Goal: Task Accomplishment & Management: Manage account settings

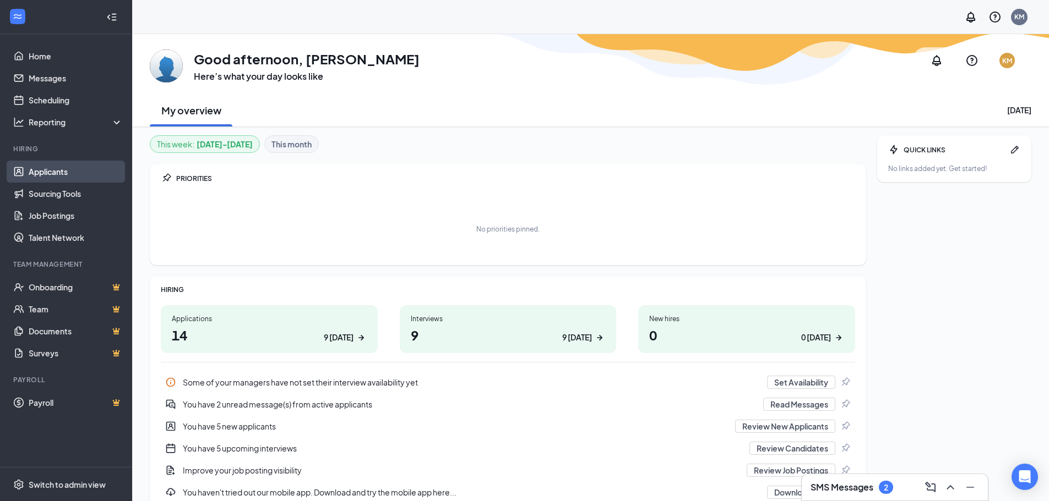
click at [53, 172] on link "Applicants" at bounding box center [76, 172] width 94 height 22
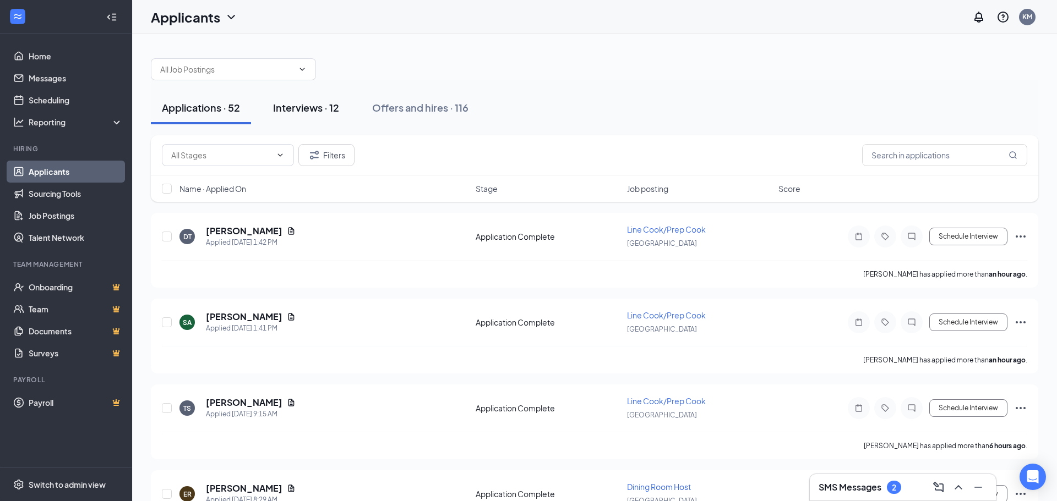
click at [306, 111] on div "Interviews · 12" at bounding box center [306, 108] width 66 height 14
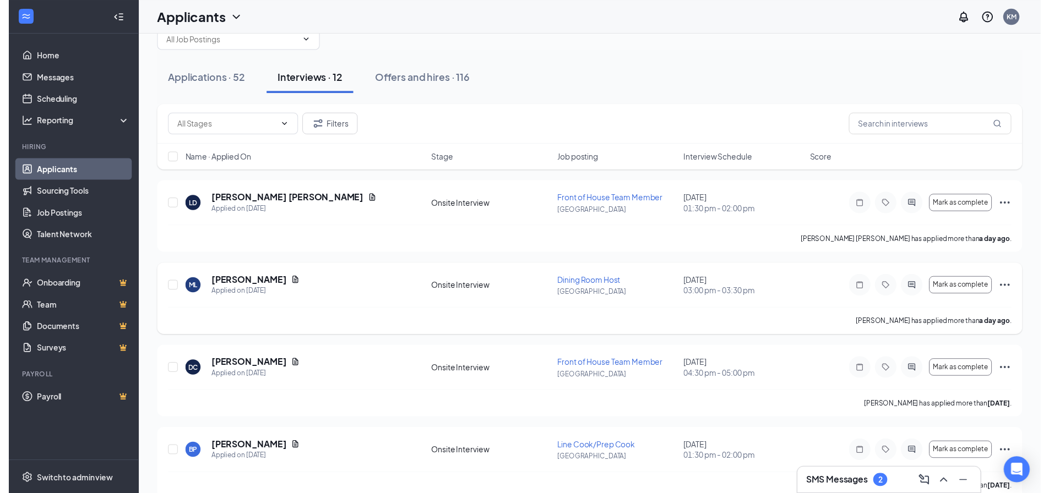
scroll to position [55, 0]
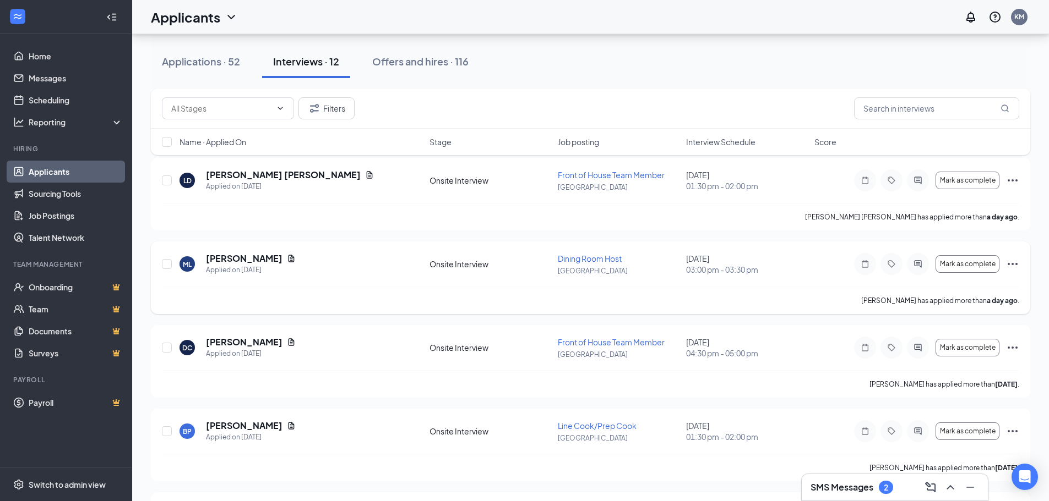
click at [1013, 263] on icon "Ellipses" at bounding box center [1012, 264] width 13 height 13
click at [795, 266] on span "03:00 pm - 03:30 pm" at bounding box center [747, 269] width 122 height 11
click at [278, 256] on h5 "[PERSON_NAME]" at bounding box center [244, 259] width 77 height 12
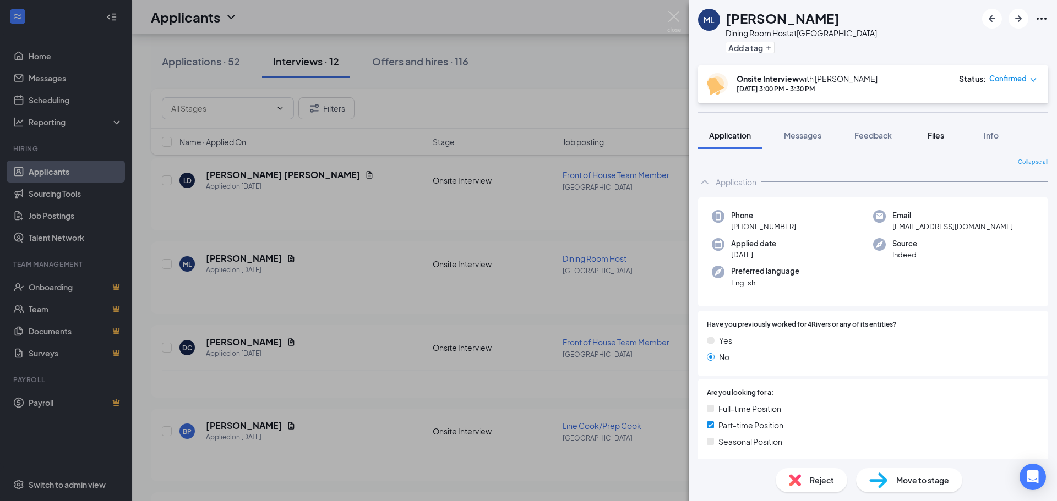
click at [926, 140] on div "Files" at bounding box center [936, 135] width 22 height 11
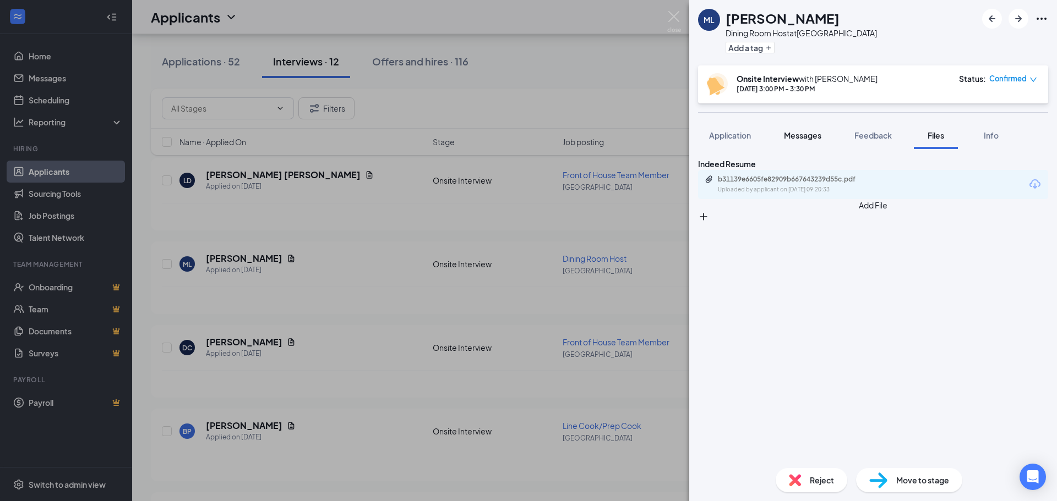
click at [808, 144] on button "Messages" at bounding box center [802, 136] width 59 height 28
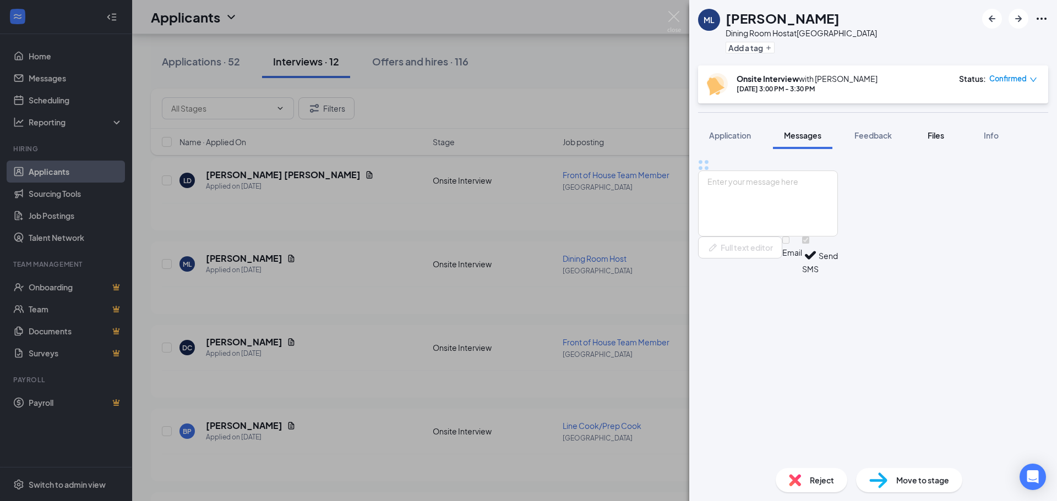
click at [949, 140] on button "Files" at bounding box center [936, 136] width 44 height 28
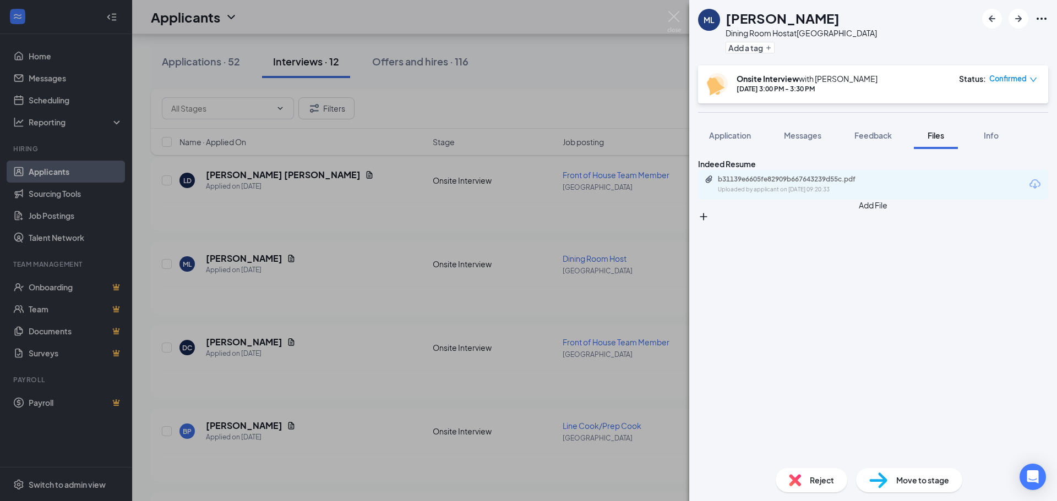
click at [898, 198] on div "b31139e6605fe82909b667643239d55c.pdf Uploaded by applicant on [DATE] 09:20:33" at bounding box center [873, 184] width 350 height 29
click at [1028, 191] on icon "Download" at bounding box center [1034, 184] width 13 height 13
click at [498, 98] on div "ML [PERSON_NAME] Dining Room Host at [GEOGRAPHIC_DATA] Add a tag Onsite Intervi…" at bounding box center [528, 250] width 1057 height 501
